Goal: Transaction & Acquisition: Purchase product/service

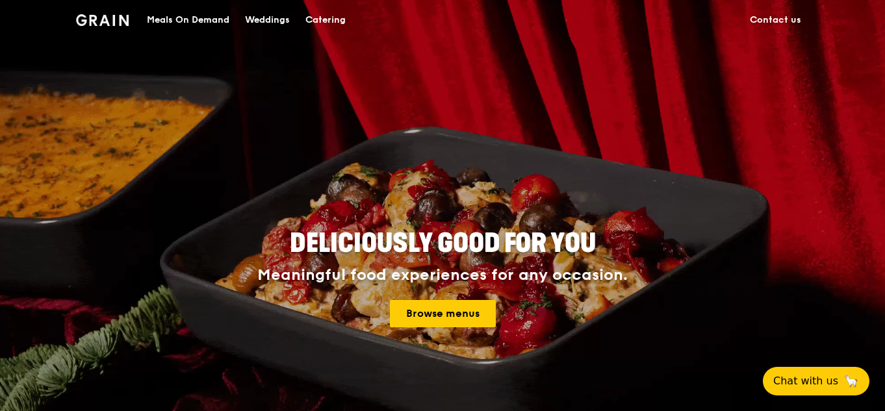
click at [764, 13] on link "Contact us" at bounding box center [775, 20] width 67 height 39
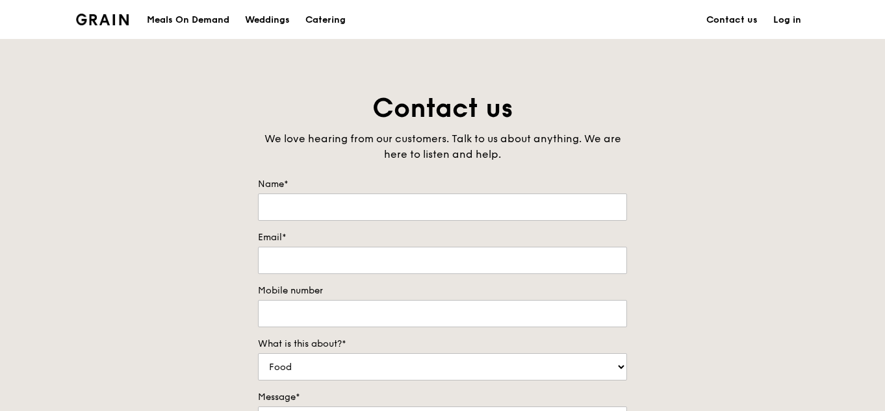
drag, startPoint x: 783, startPoint y: 19, endPoint x: 742, endPoint y: 31, distance: 43.2
click at [783, 19] on link "Log in" at bounding box center [788, 20] width 44 height 39
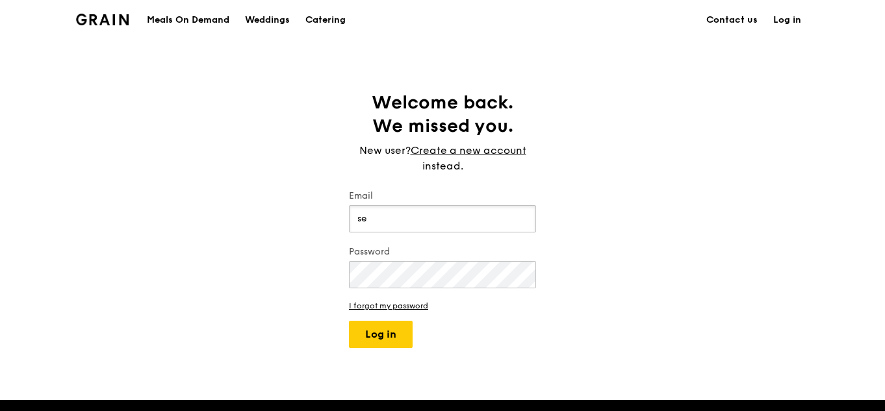
click at [403, 221] on input "se" at bounding box center [442, 218] width 187 height 27
type input "[EMAIL_ADDRESS][DOMAIN_NAME]"
click at [349, 321] on button "Log in" at bounding box center [381, 334] width 64 height 27
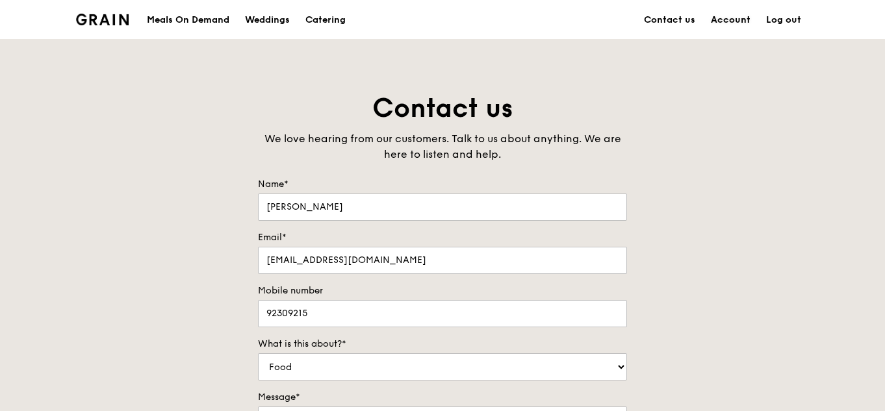
click at [740, 16] on link "Account" at bounding box center [730, 20] width 55 height 39
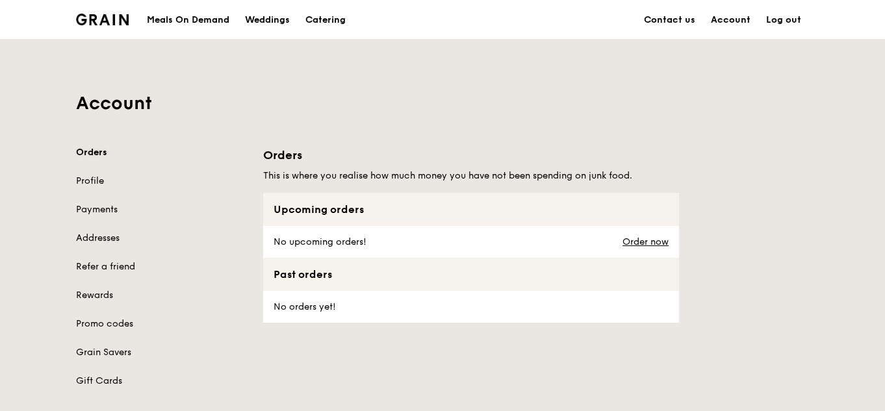
click at [93, 150] on link "Orders" at bounding box center [162, 152] width 172 height 13
click at [96, 8] on div "Grain logo" at bounding box center [102, 18] width 53 height 39
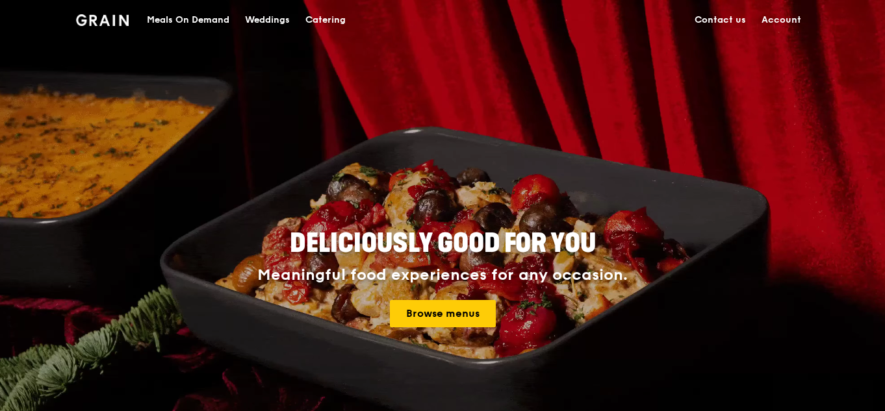
click at [783, 20] on link "Account" at bounding box center [781, 20] width 55 height 39
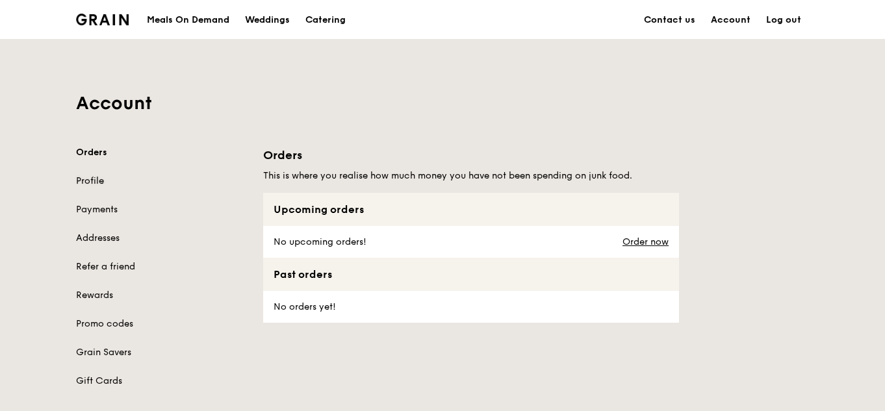
click at [99, 179] on link "Profile" at bounding box center [162, 181] width 172 height 13
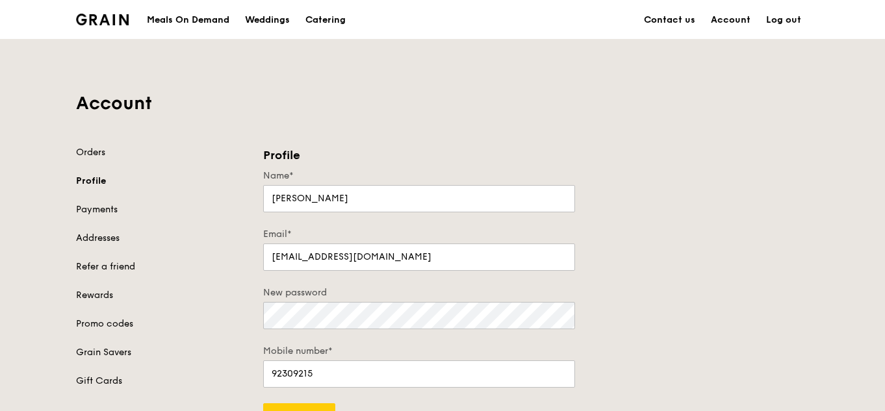
click at [196, 25] on div "Meals On Demand" at bounding box center [188, 20] width 83 height 39
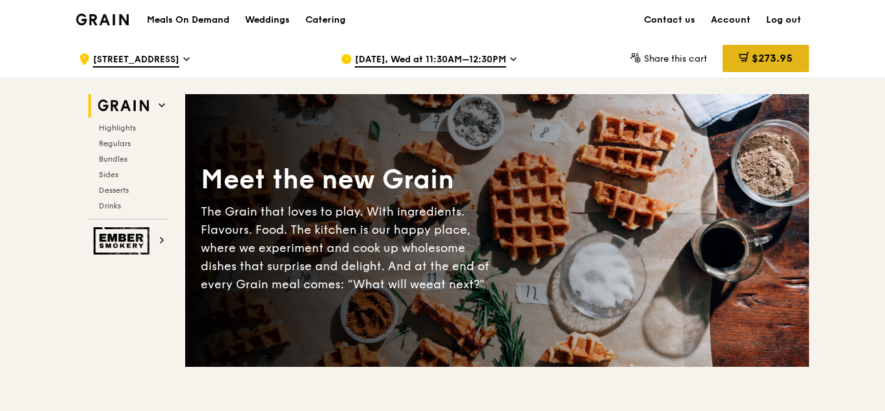
click at [774, 63] on span "$273.95" at bounding box center [772, 58] width 41 height 12
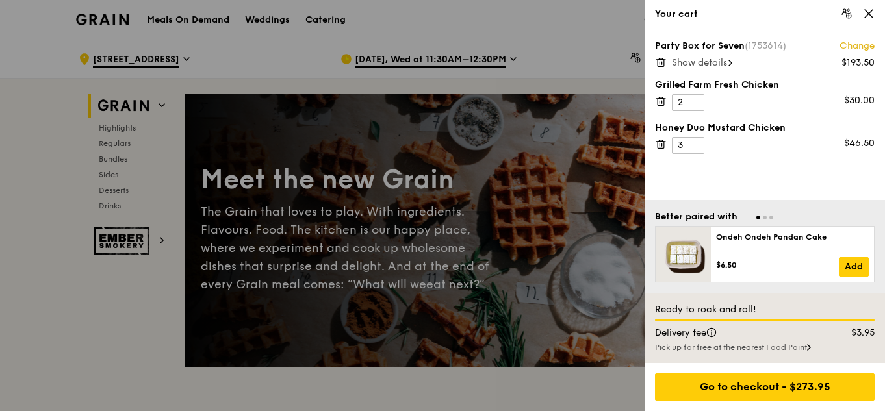
click at [706, 58] on span "Show details" at bounding box center [699, 62] width 55 height 11
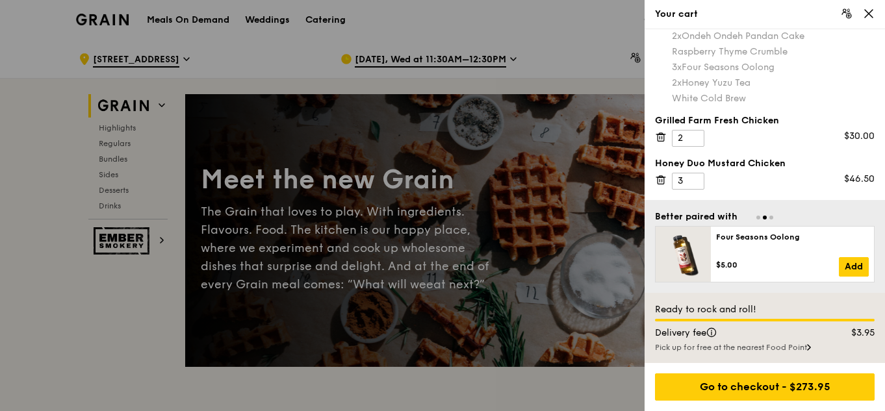
scroll to position [65, 0]
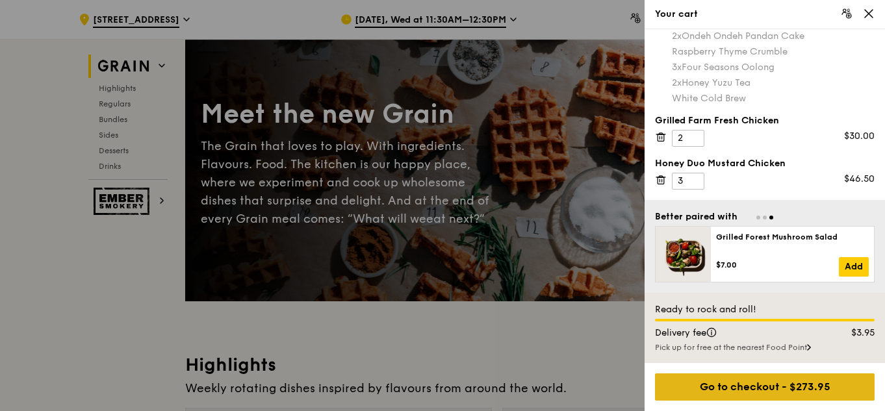
click at [790, 386] on div "Go to checkout - $273.95" at bounding box center [765, 387] width 220 height 27
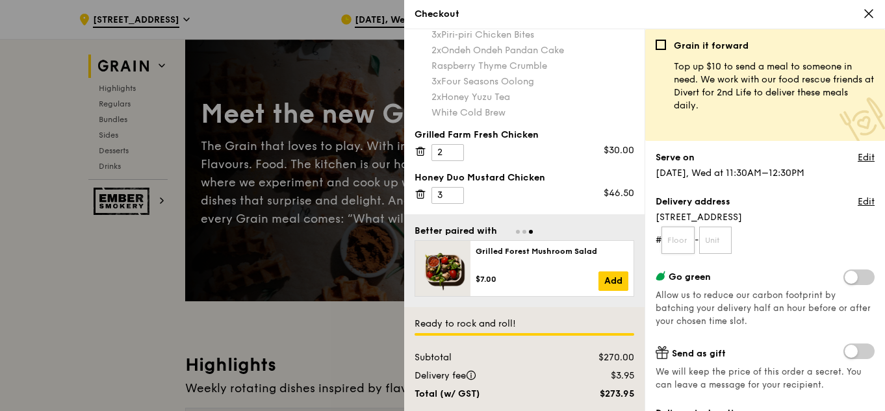
scroll to position [75, 0]
click at [683, 244] on input "text" at bounding box center [678, 240] width 33 height 27
type input "01"
click at [858, 199] on link "Edit" at bounding box center [866, 202] width 17 height 13
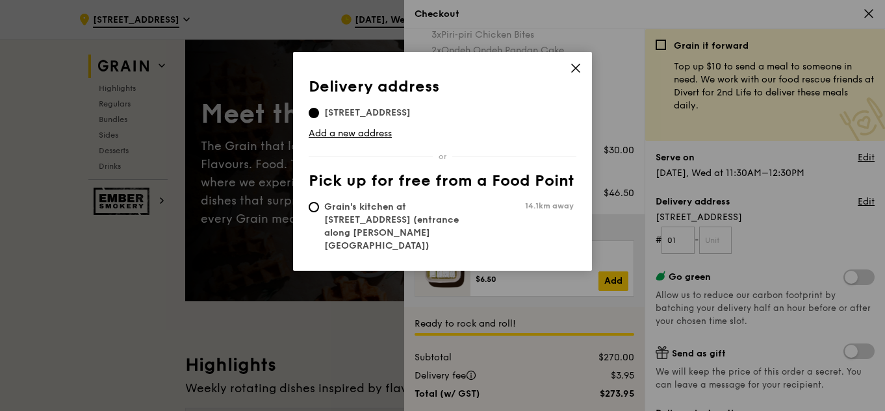
click at [578, 65] on icon at bounding box center [576, 68] width 12 height 12
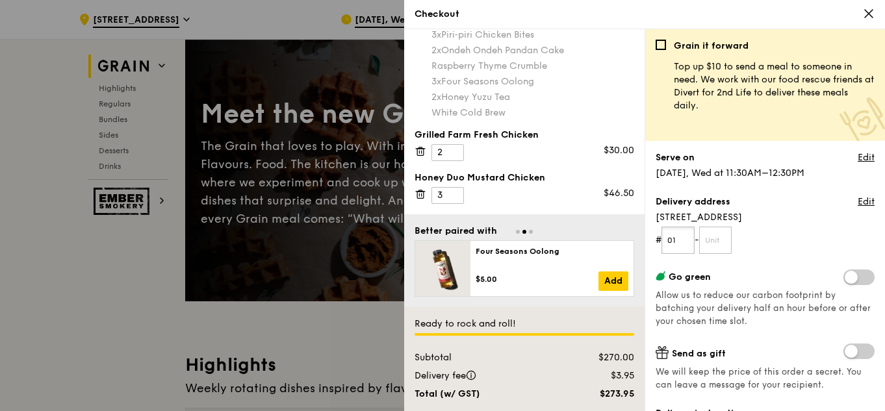
click at [688, 242] on input "01" at bounding box center [678, 240] width 33 height 27
click at [714, 242] on input "text" at bounding box center [715, 240] width 33 height 27
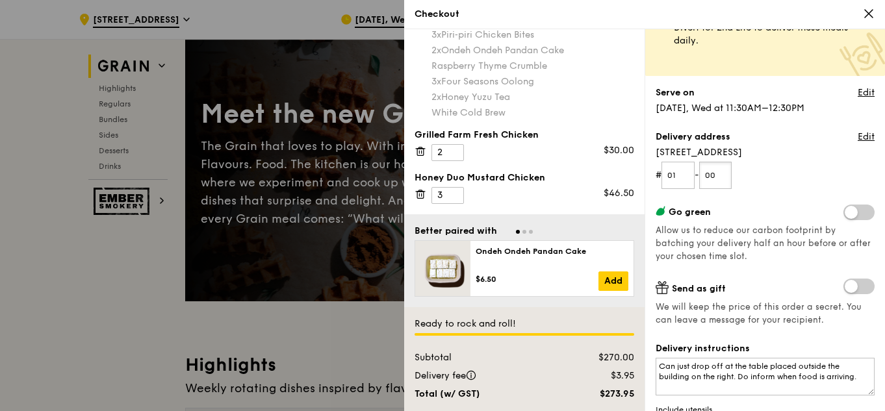
scroll to position [195, 0]
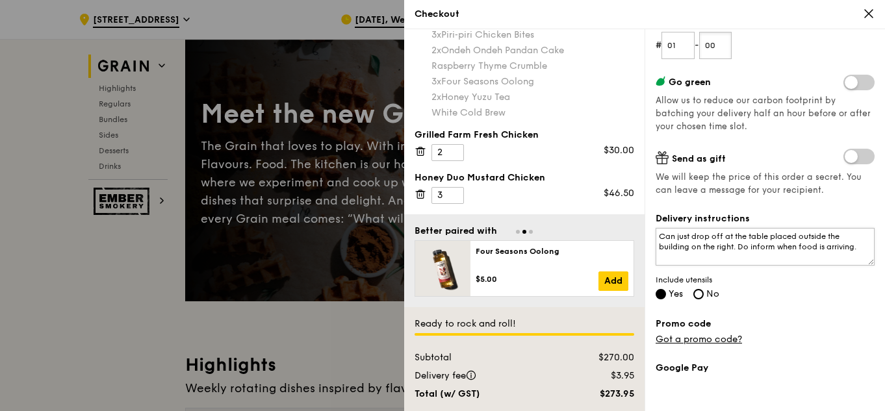
type input "00"
drag, startPoint x: 675, startPoint y: 236, endPoint x: 653, endPoint y: 237, distance: 22.8
click at [653, 237] on div "Grain it forward Top up $10 to send a meal to someone in need. We work with our…" at bounding box center [765, 220] width 241 height 382
drag, startPoint x: 827, startPoint y: 252, endPoint x: 707, endPoint y: 252, distance: 119.6
click at [707, 252] on textarea "just drop off at the table placed outside the building on the right. Do inform …" at bounding box center [765, 247] width 219 height 38
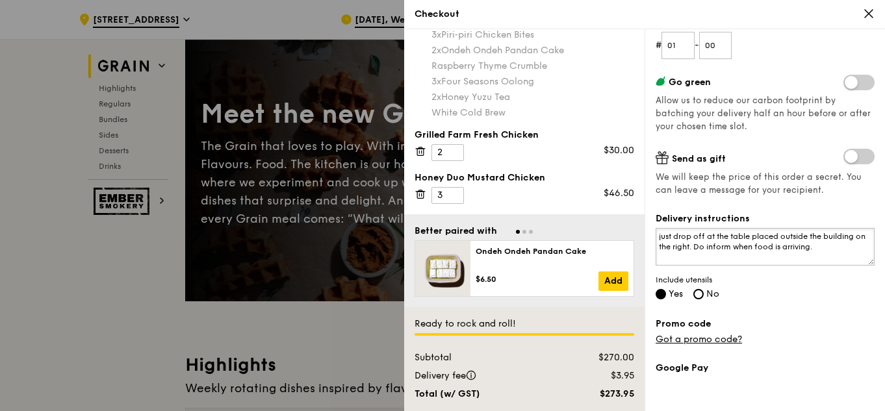
click at [660, 233] on textarea "just drop off at the table placed outside the building on the right. Do inform …" at bounding box center [765, 247] width 219 height 38
paste textarea "Do inform when food is arriving."
drag, startPoint x: 851, startPoint y: 248, endPoint x: 860, endPoint y: 261, distance: 15.9
click at [860, 261] on textarea "Do inform when food is arriving. Can just drop off at the table placed outside …" at bounding box center [765, 247] width 219 height 38
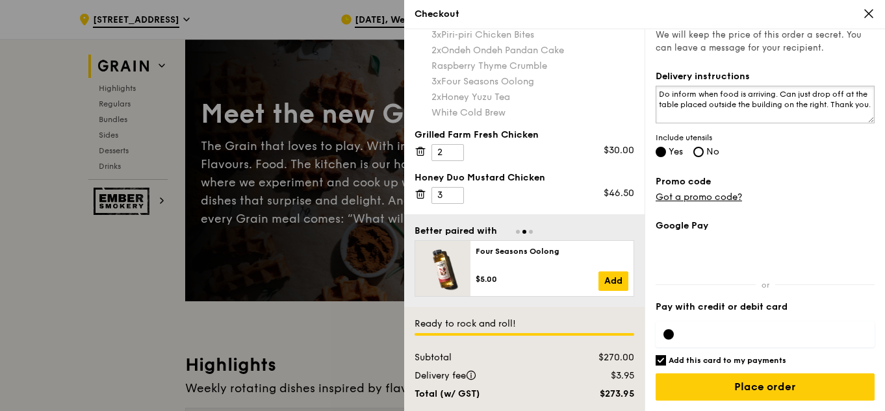
scroll to position [130, 0]
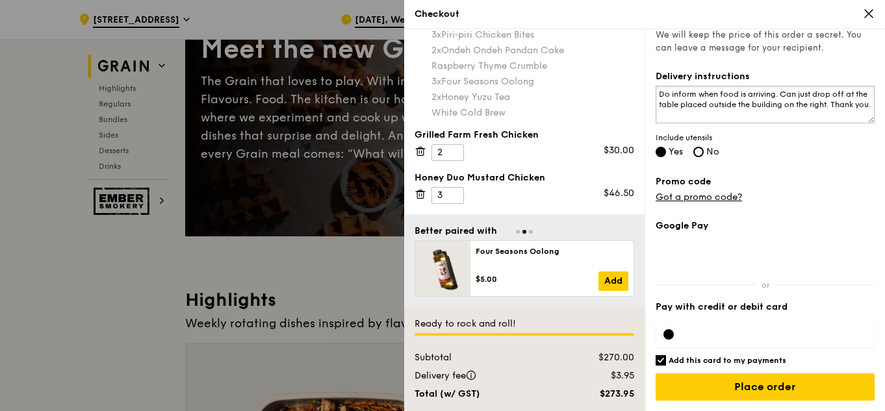
type textarea "Do inform when food is arriving. Can just drop off at the table placed outside …"
click at [688, 363] on h6 "Add this card to my payments" at bounding box center [728, 361] width 118 height 10
click at [666, 363] on input "Add this card to my payments" at bounding box center [661, 361] width 10 height 10
checkbox input "false"
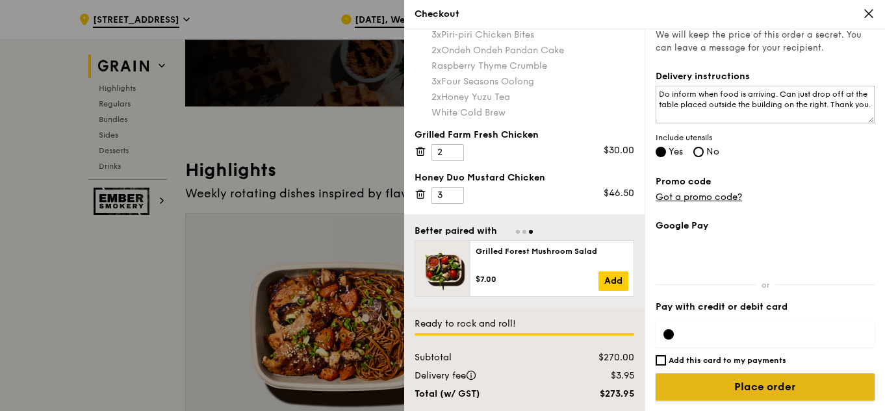
click at [723, 385] on input "Place order" at bounding box center [765, 387] width 219 height 27
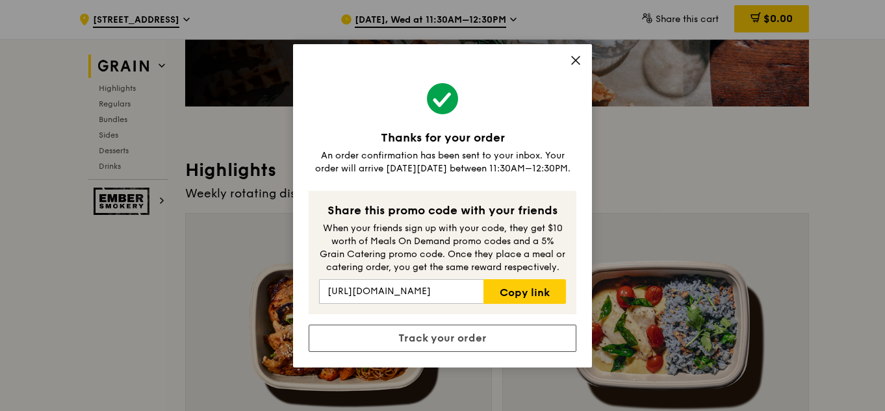
click at [579, 53] on div "Thanks for your order An order confirmation has been sent to your inbox. Your o…" at bounding box center [442, 206] width 299 height 324
click at [571, 59] on icon at bounding box center [576, 61] width 12 height 12
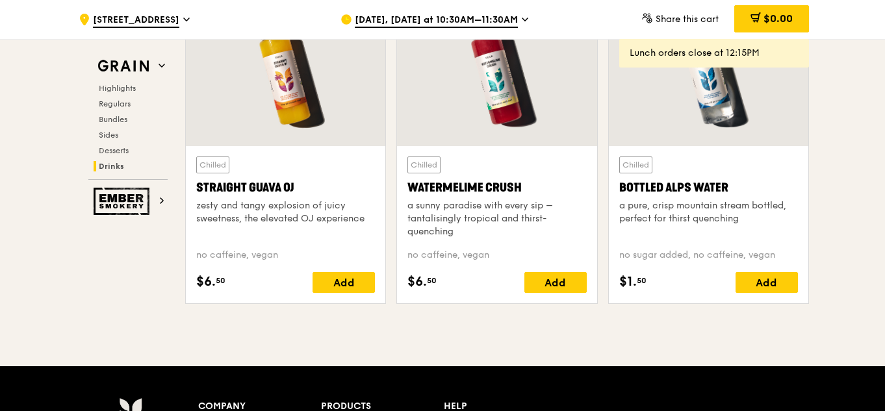
scroll to position [5517, 0]
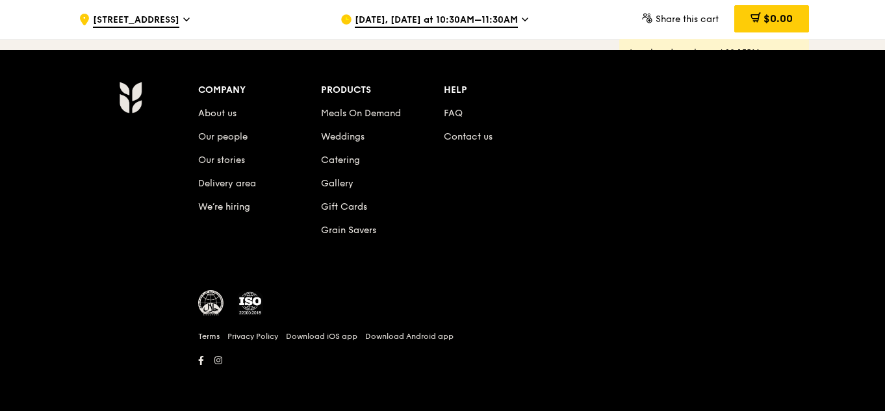
click at [341, 88] on div "Products" at bounding box center [382, 90] width 123 height 18
click at [703, 19] on span "Share this cart" at bounding box center [687, 19] width 63 height 11
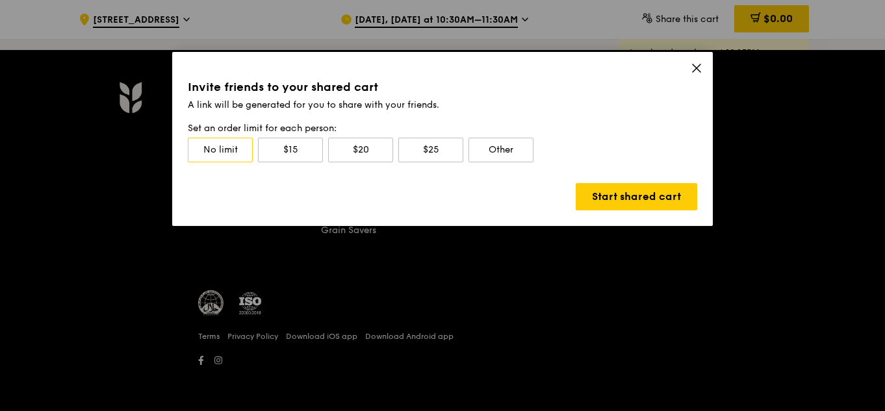
click at [698, 75] on span at bounding box center [697, 70] width 12 height 14
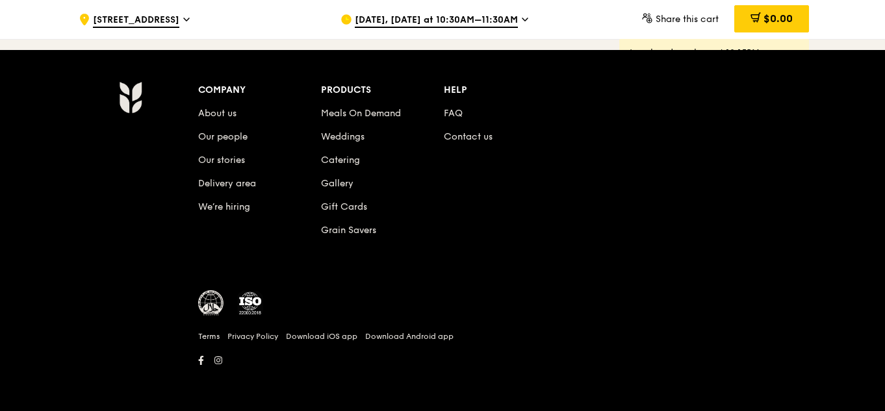
click at [775, 29] on div "$0.00" at bounding box center [772, 18] width 75 height 27
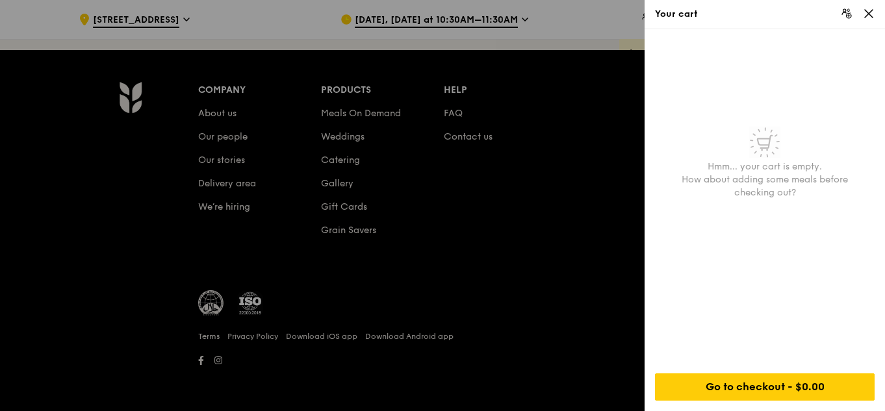
scroll to position [0, 0]
click at [866, 14] on icon at bounding box center [869, 14] width 12 height 12
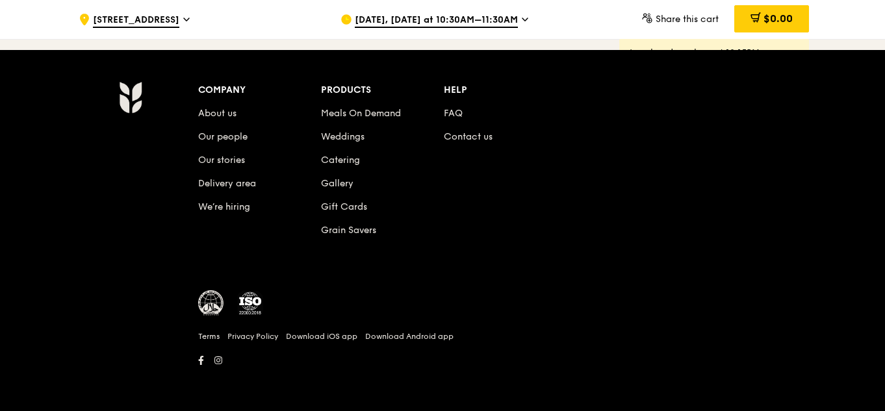
scroll to position [5257, 0]
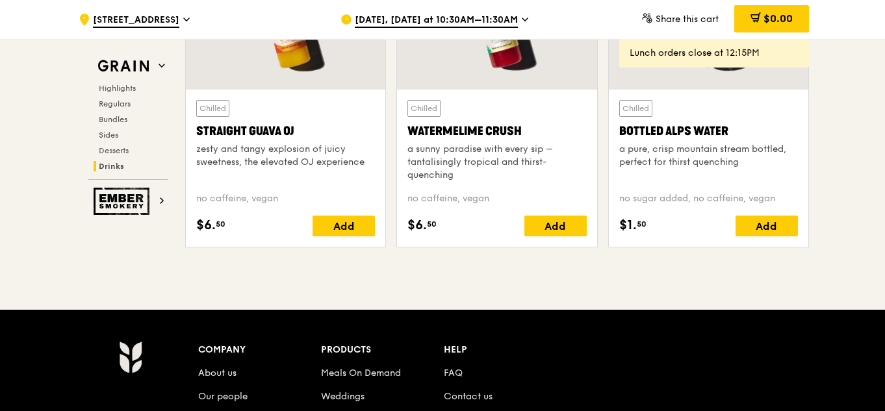
click at [145, 23] on span "[STREET_ADDRESS]" at bounding box center [136, 21] width 86 height 14
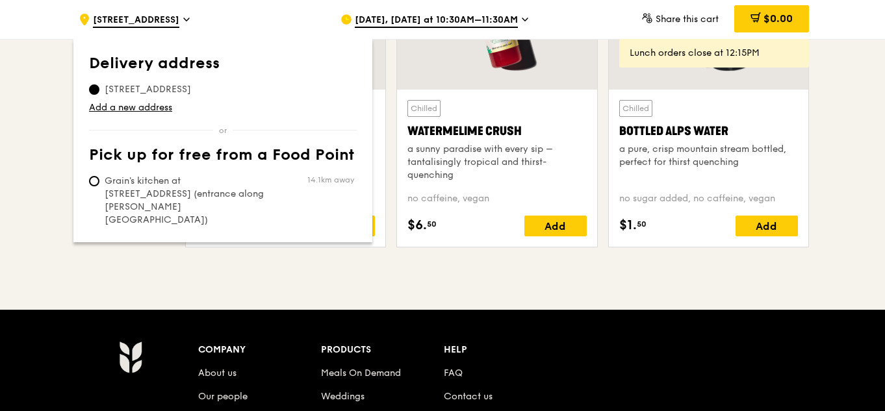
click at [196, 90] on span "[STREET_ADDRESS]" at bounding box center [148, 89] width 118 height 13
click at [99, 90] on input "[STREET_ADDRESS]" at bounding box center [94, 90] width 10 height 10
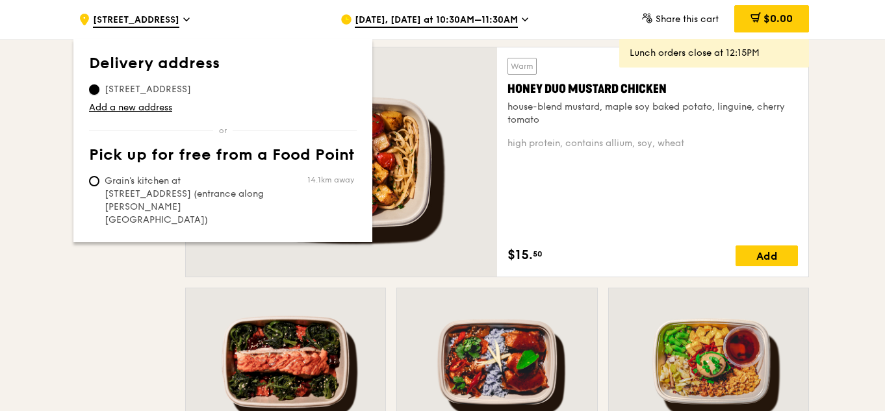
scroll to position [837, 0]
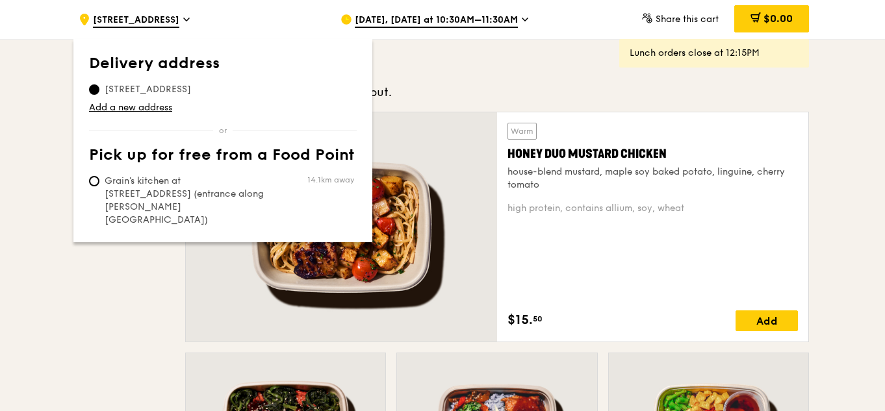
click at [491, 15] on span "[DATE], [DATE] at 10:30AM–11:30AM" at bounding box center [436, 21] width 163 height 14
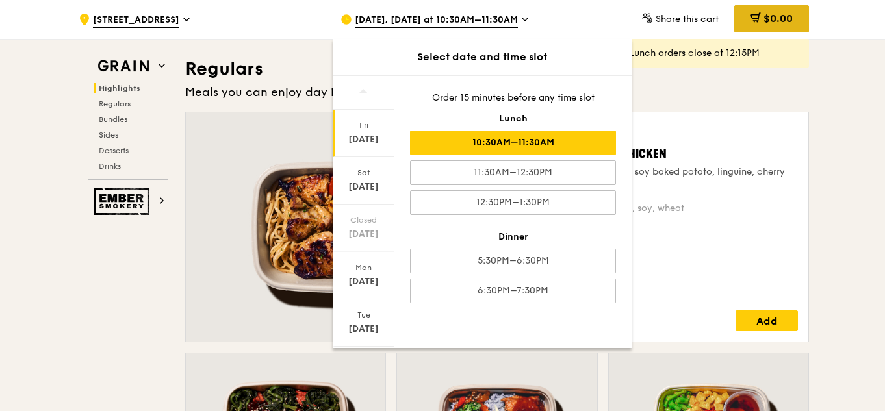
click at [757, 10] on div "$0.00" at bounding box center [772, 18] width 75 height 27
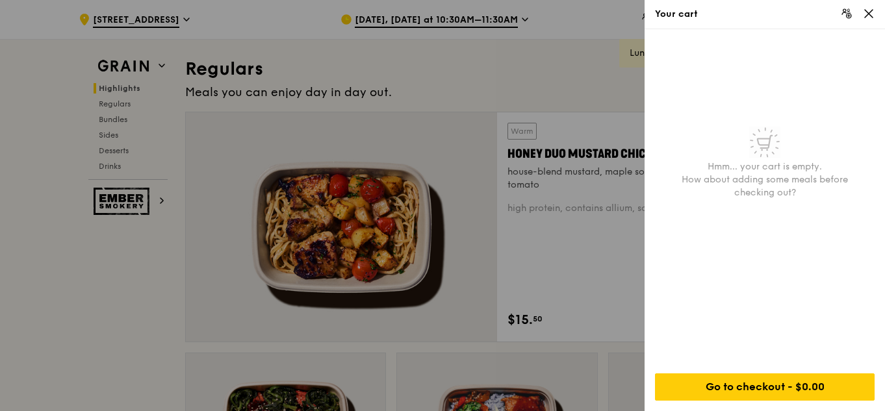
click at [875, 12] on div "Your cart" at bounding box center [765, 14] width 241 height 29
click at [867, 12] on icon at bounding box center [869, 14] width 8 height 8
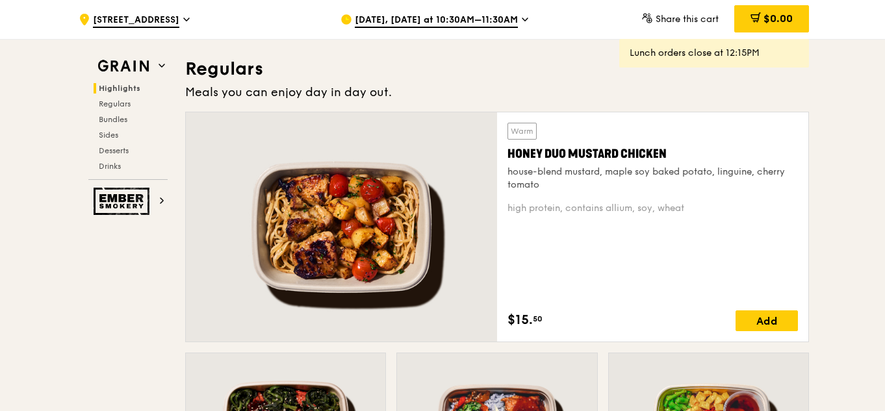
drag, startPoint x: 769, startPoint y: 24, endPoint x: 405, endPoint y: 36, distance: 364.2
click at [499, 37] on div "[DATE], [DATE] at 10:30AM–11:30AM" at bounding box center [461, 19] width 241 height 39
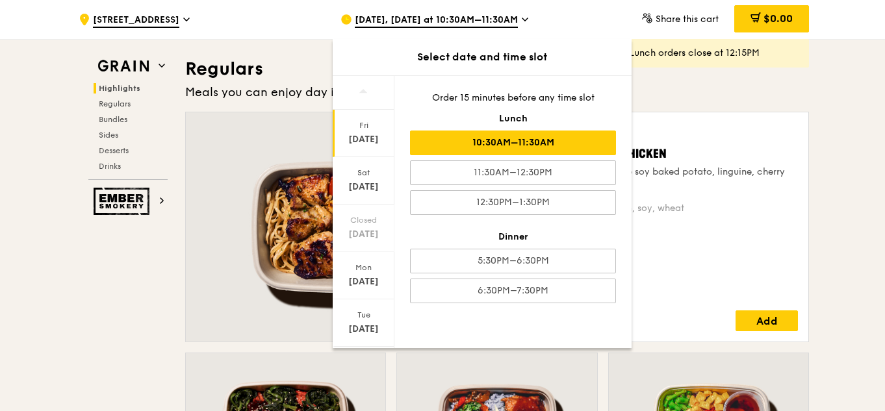
click at [126, 25] on span "[STREET_ADDRESS]" at bounding box center [136, 21] width 86 height 14
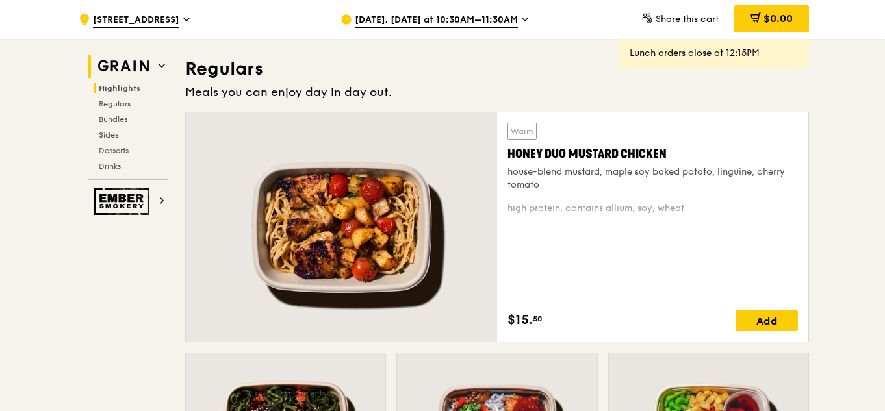
click at [125, 62] on img at bounding box center [124, 66] width 60 height 23
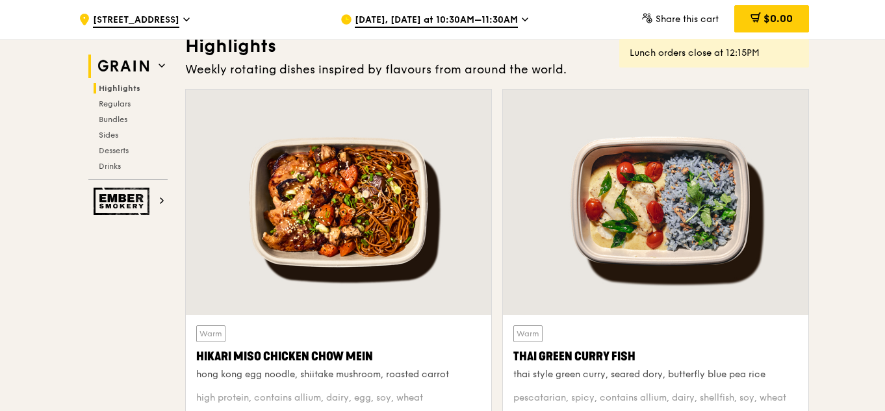
scroll to position [367, 0]
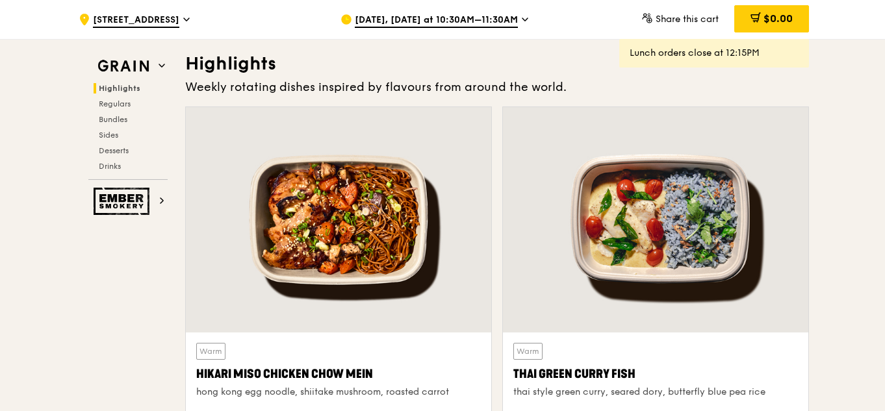
drag, startPoint x: 874, startPoint y: 105, endPoint x: 816, endPoint y: 105, distance: 57.2
click at [131, 68] on img at bounding box center [124, 66] width 60 height 23
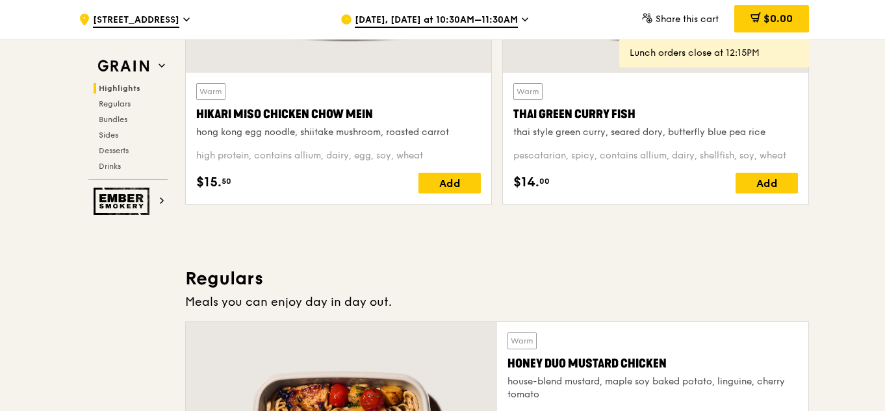
scroll to position [887, 0]
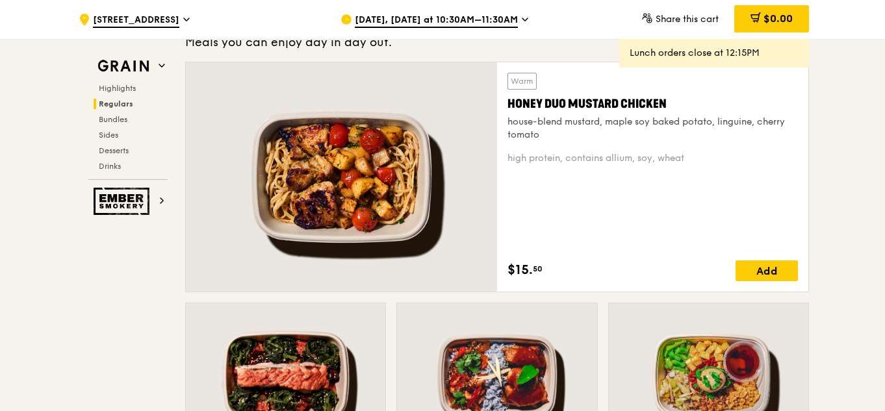
click at [440, 207] on div at bounding box center [341, 176] width 311 height 229
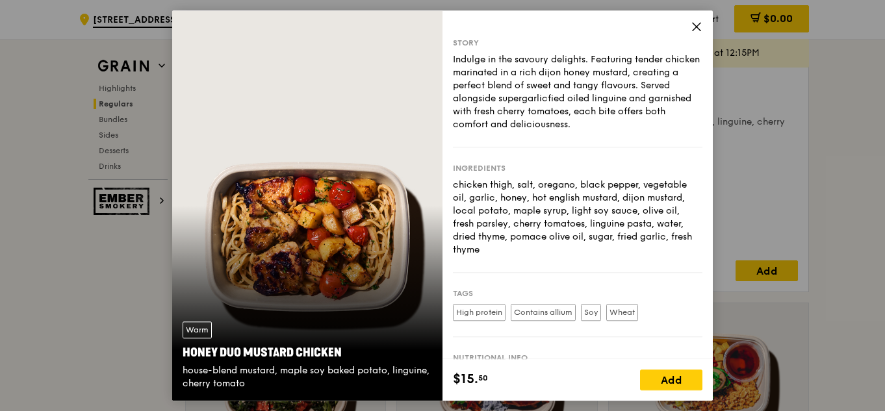
click at [647, 380] on div "Add" at bounding box center [671, 380] width 62 height 21
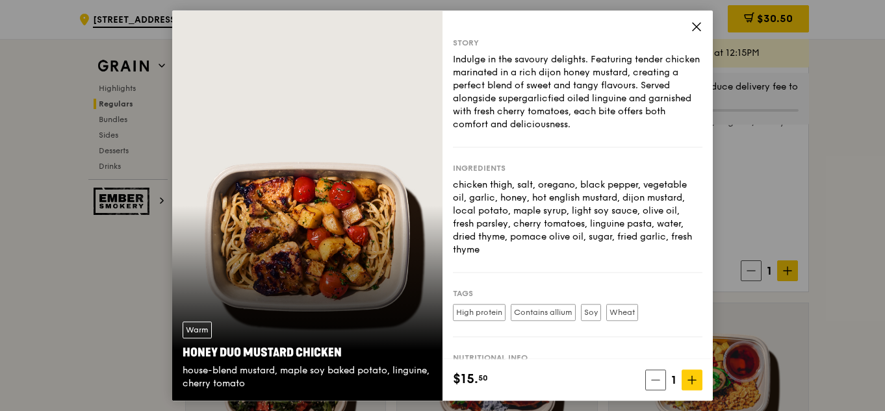
click at [696, 27] on icon at bounding box center [697, 27] width 8 height 8
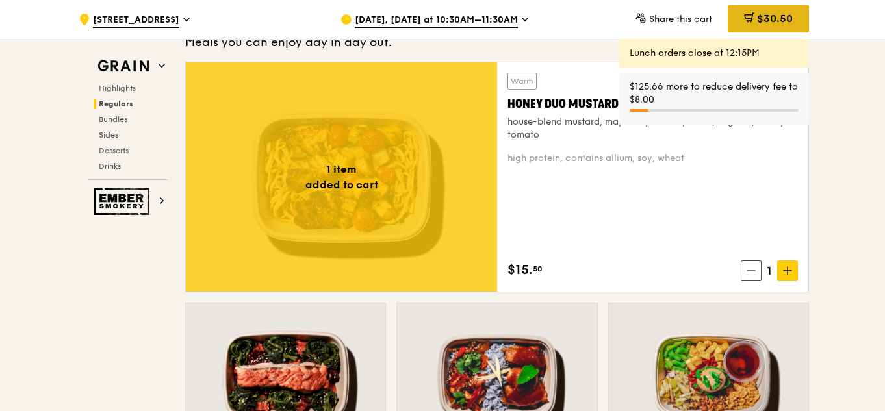
click at [737, 18] on div "$30.50" at bounding box center [768, 18] width 81 height 27
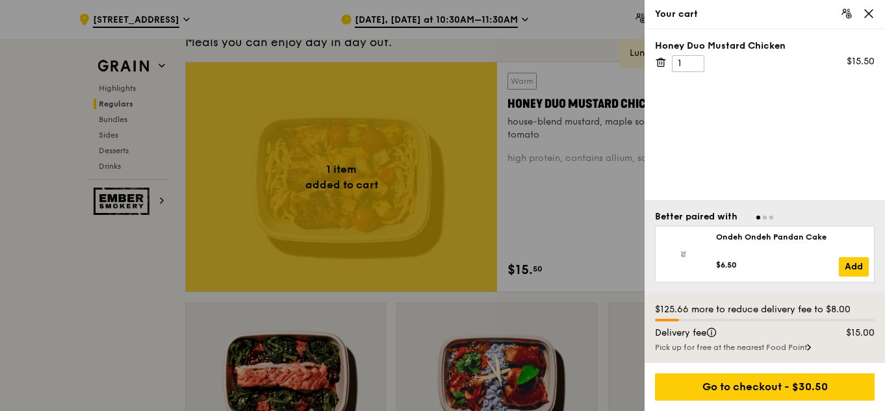
click at [670, 59] on div "Honey Duo Mustard Chicken 1 $15.50" at bounding box center [765, 56] width 220 height 33
click at [660, 62] on icon at bounding box center [660, 63] width 0 height 3
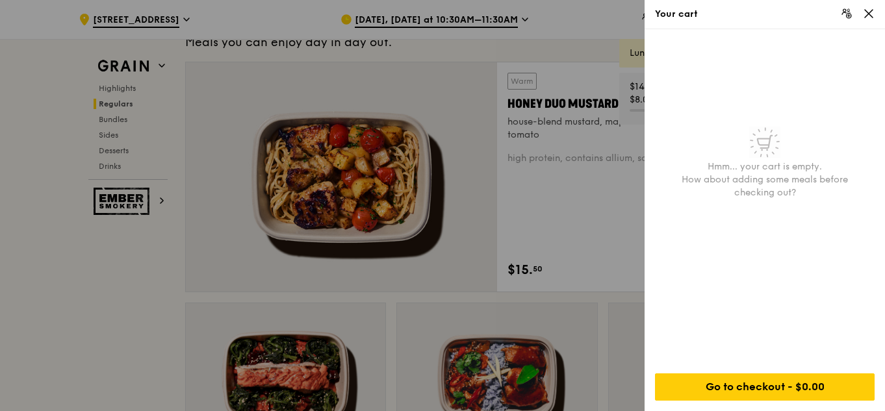
click at [850, 16] on icon at bounding box center [847, 14] width 12 height 12
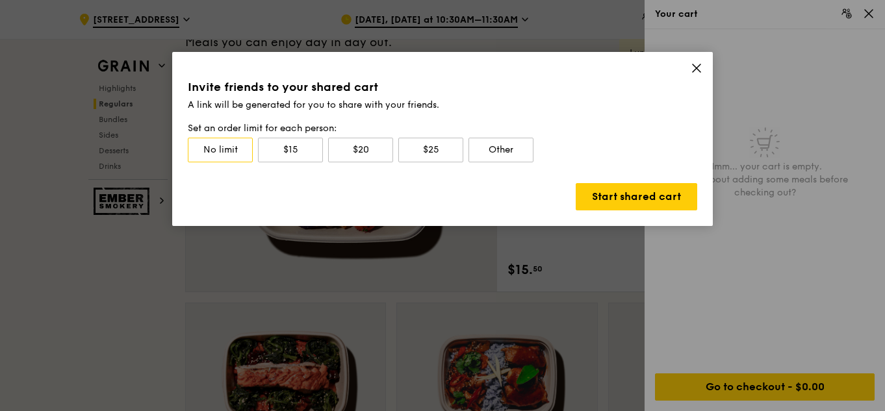
click at [699, 63] on icon at bounding box center [697, 68] width 12 height 12
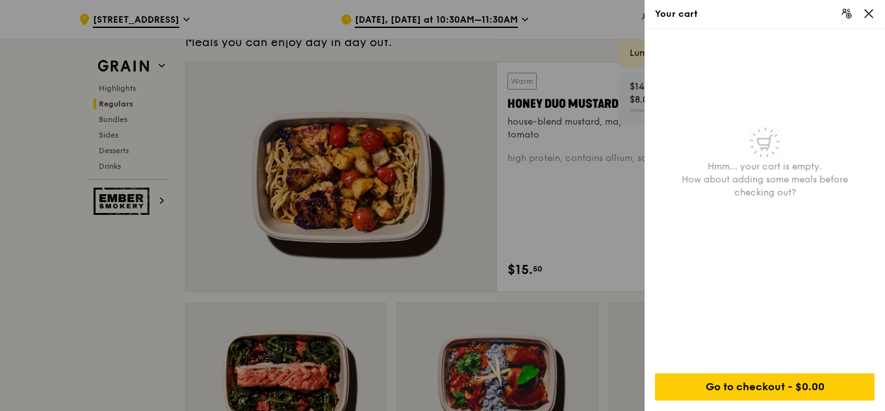
click at [871, 18] on icon at bounding box center [869, 14] width 12 height 12
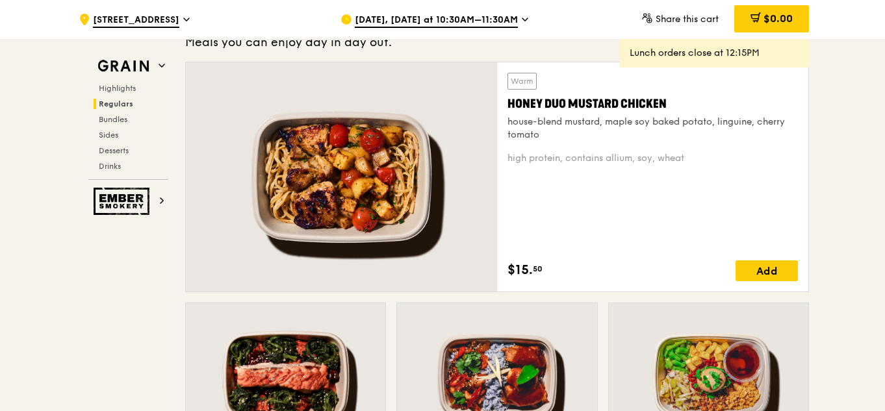
click at [129, 94] on div "Highlights Regulars Bundles Sides Desserts Drinks" at bounding box center [127, 127] width 79 height 88
click at [129, 90] on span "Highlights" at bounding box center [120, 88] width 42 height 9
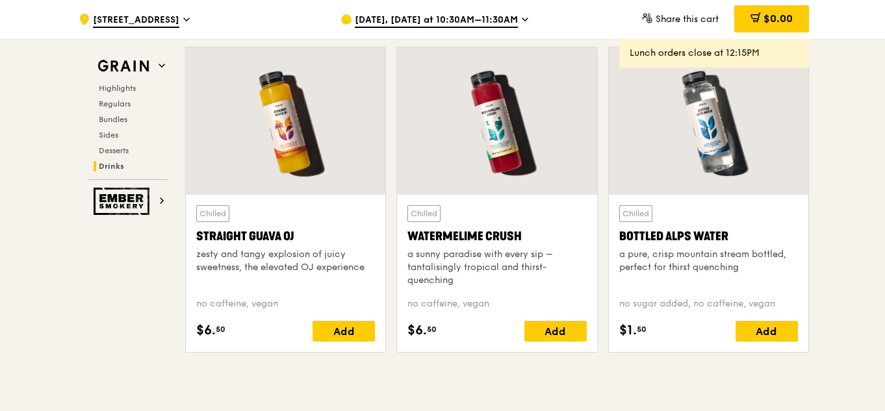
scroll to position [5517, 0]
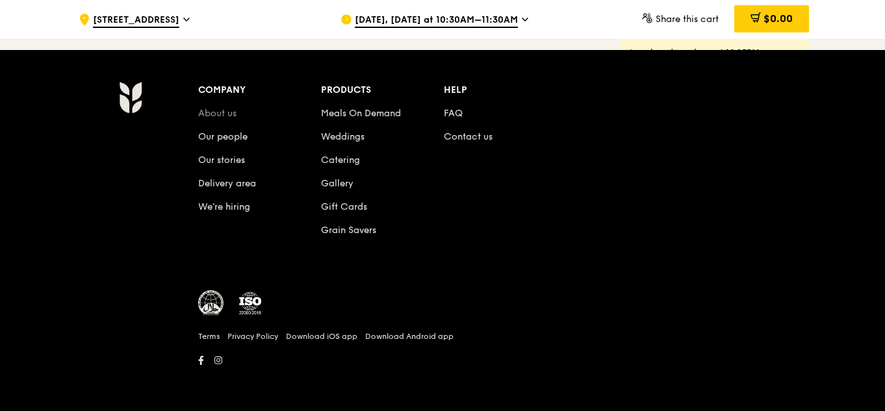
click at [220, 112] on link "About us" at bounding box center [217, 113] width 38 height 11
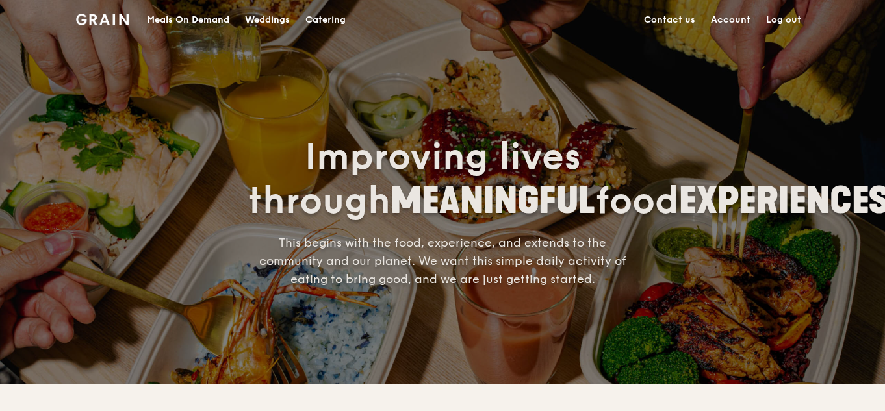
click at [747, 16] on link "Account" at bounding box center [730, 20] width 55 height 39
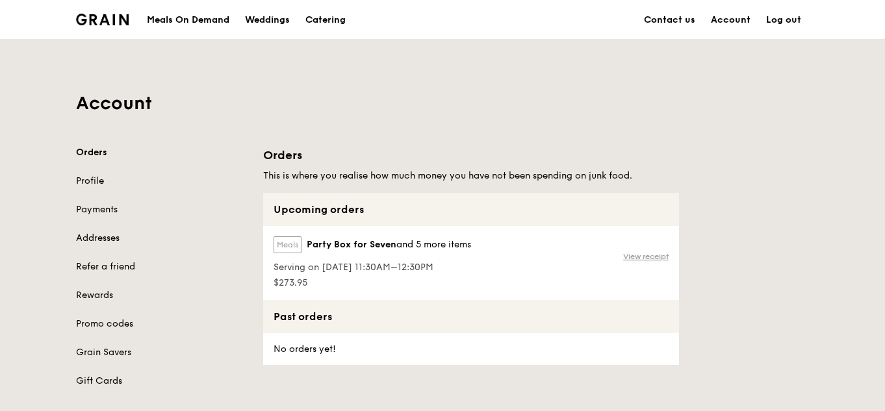
click at [655, 256] on link "View receipt" at bounding box center [646, 257] width 46 height 10
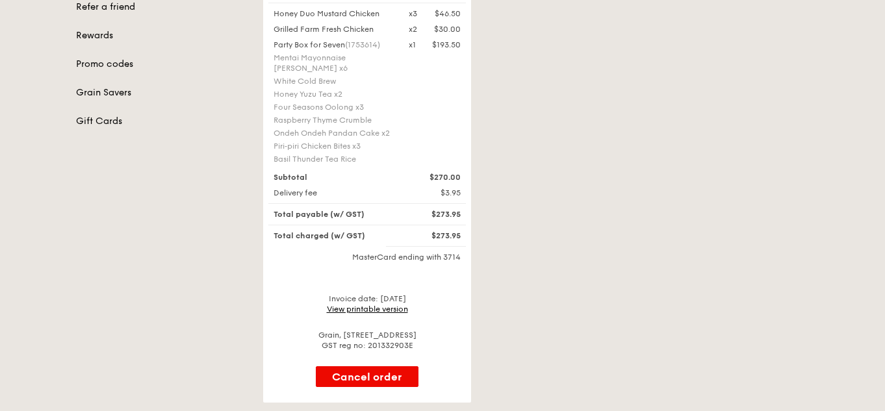
scroll to position [130, 0]
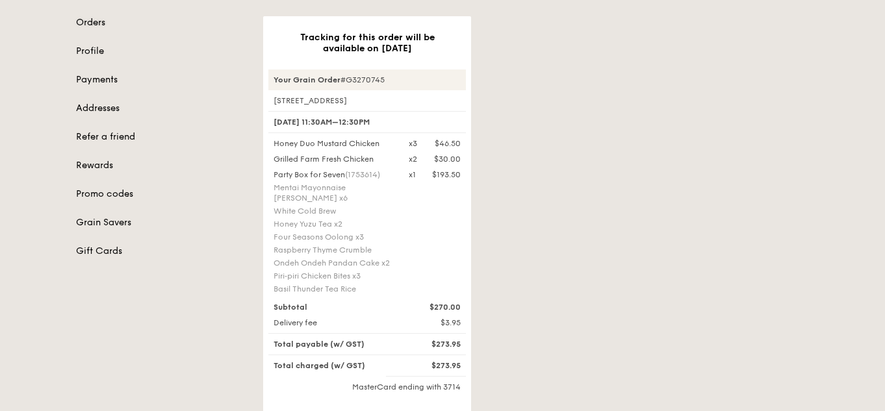
click at [90, 23] on link "Orders" at bounding box center [162, 22] width 172 height 13
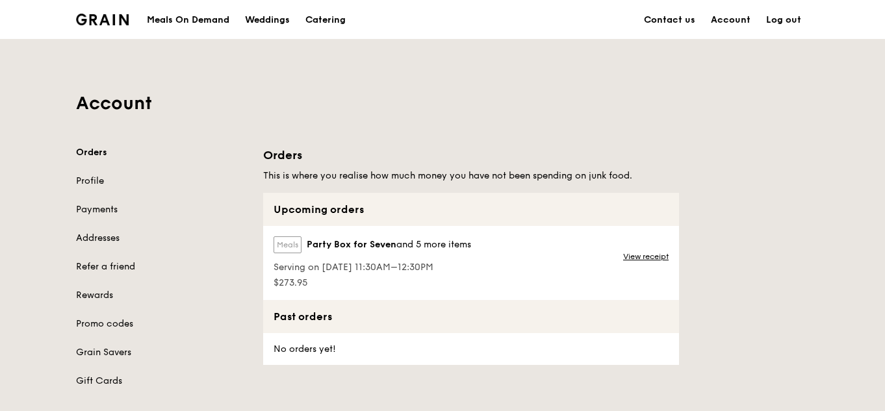
click at [778, 14] on link "Log out" at bounding box center [784, 20] width 51 height 39
